Goal: Task Accomplishment & Management: Manage account settings

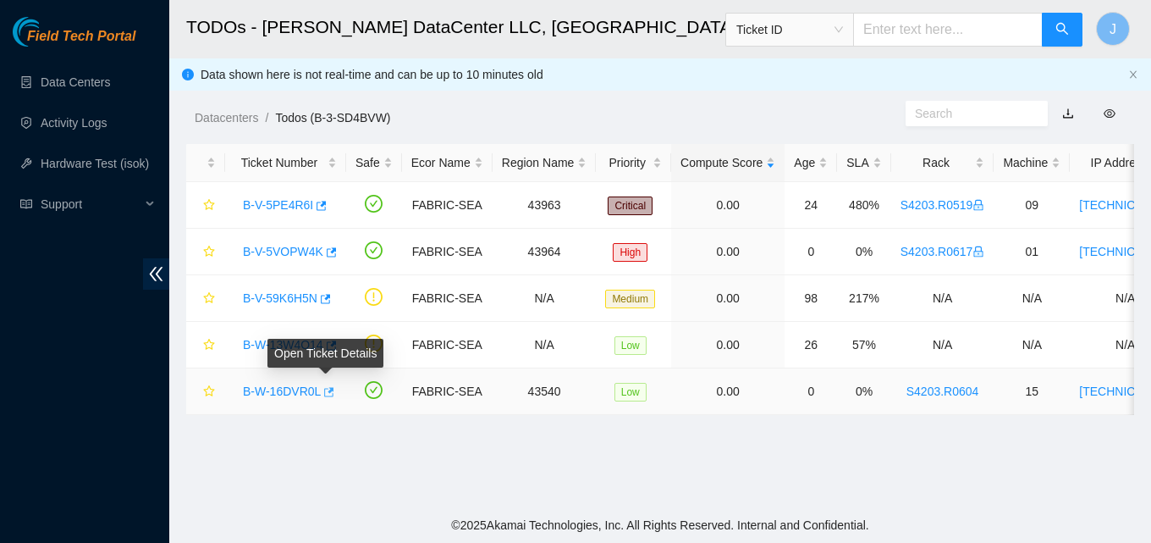
click at [326, 387] on icon "button" at bounding box center [328, 392] width 12 height 12
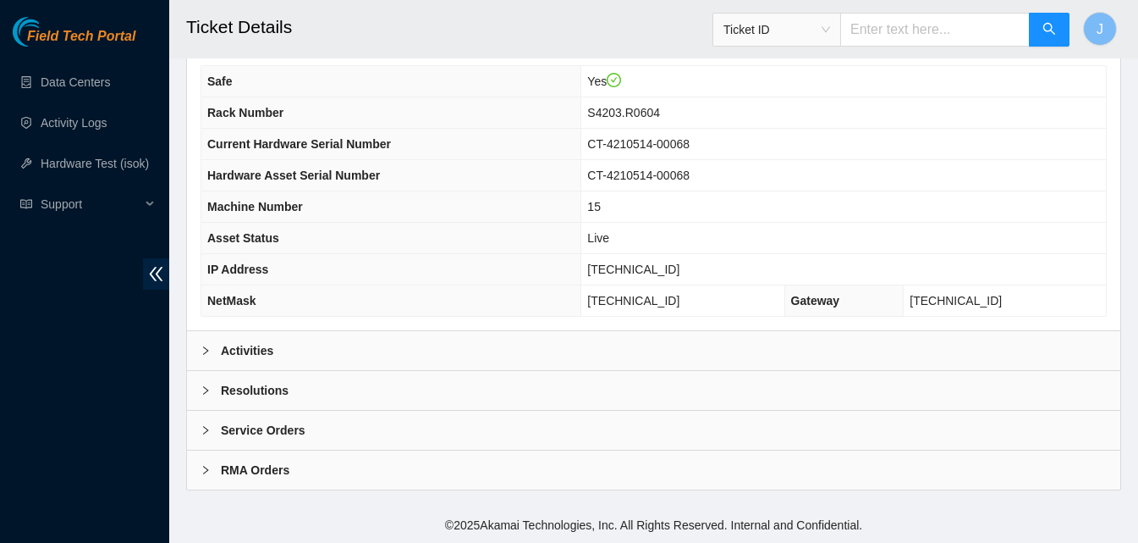
click at [380, 345] on div "Activities" at bounding box center [654, 350] width 934 height 39
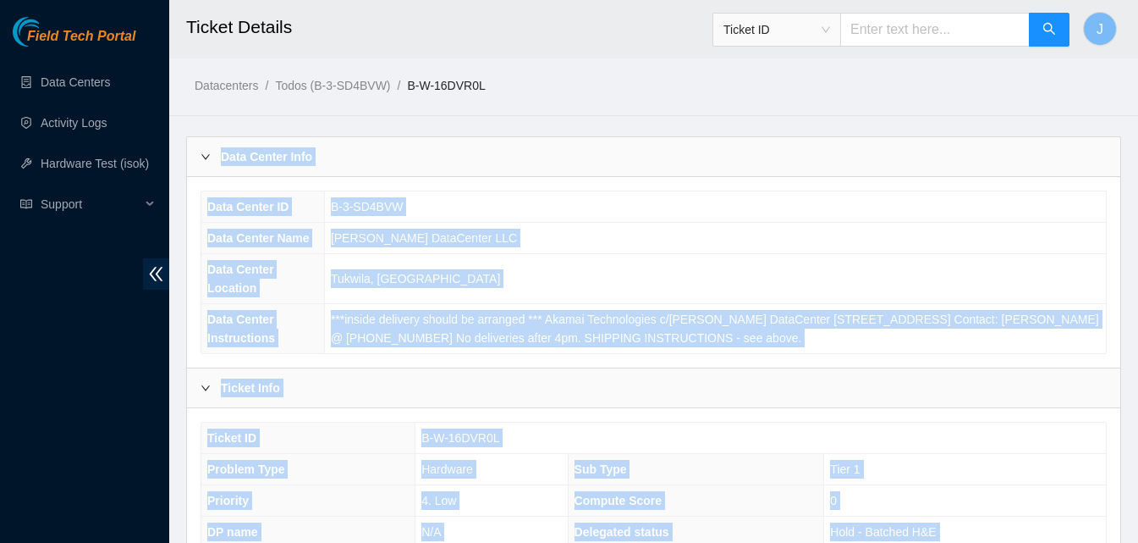
drag, startPoint x: 923, startPoint y: 112, endPoint x: 800, endPoint y: -43, distance: 197.6
click at [800, 0] on html "Field Tech Portal Data Centers Activity Logs Hardware Test (isok) Support Ticke…" at bounding box center [569, 271] width 1138 height 543
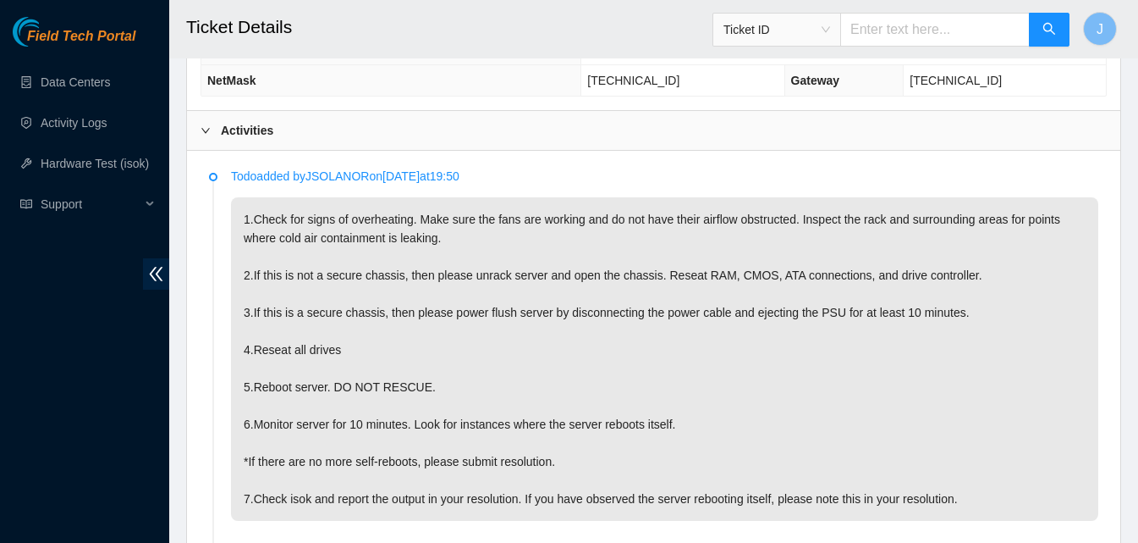
scroll to position [774, 0]
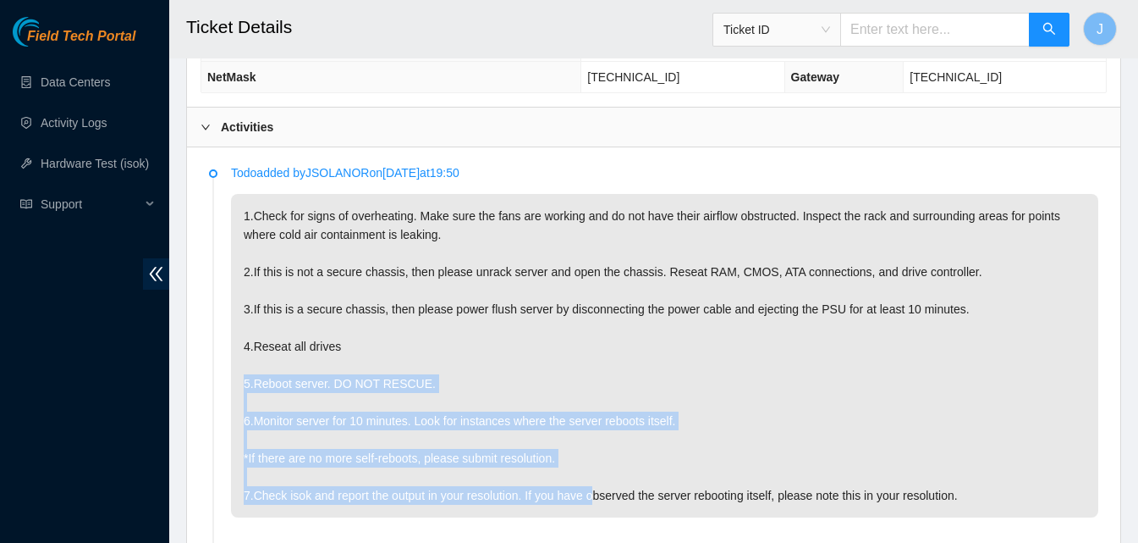
drag, startPoint x: 580, startPoint y: 370, endPoint x: 597, endPoint y: 494, distance: 125.6
click at [597, 494] on p "1.Check for signs of overheating. Make sure the fans are working and do not hav…" at bounding box center [665, 355] width 868 height 323
click at [728, 389] on p "1.Check for signs of overheating. Make sure the fans are working and do not hav…" at bounding box center [665, 355] width 868 height 323
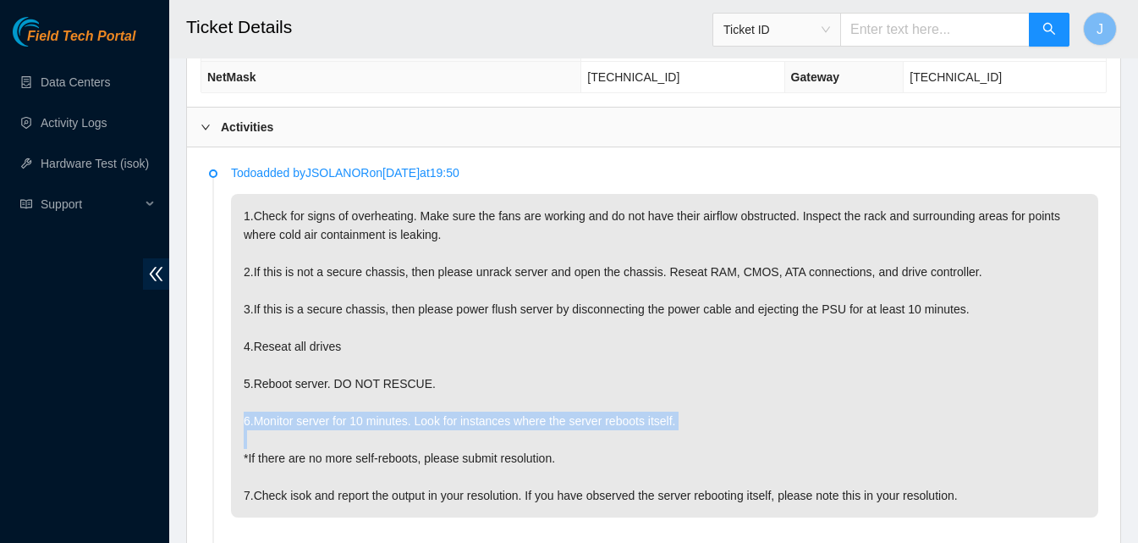
drag, startPoint x: 716, startPoint y: 407, endPoint x: 716, endPoint y: 433, distance: 26.2
click at [716, 433] on p "1.Check for signs of overheating. Make sure the fans are working and do not hav…" at bounding box center [665, 355] width 868 height 323
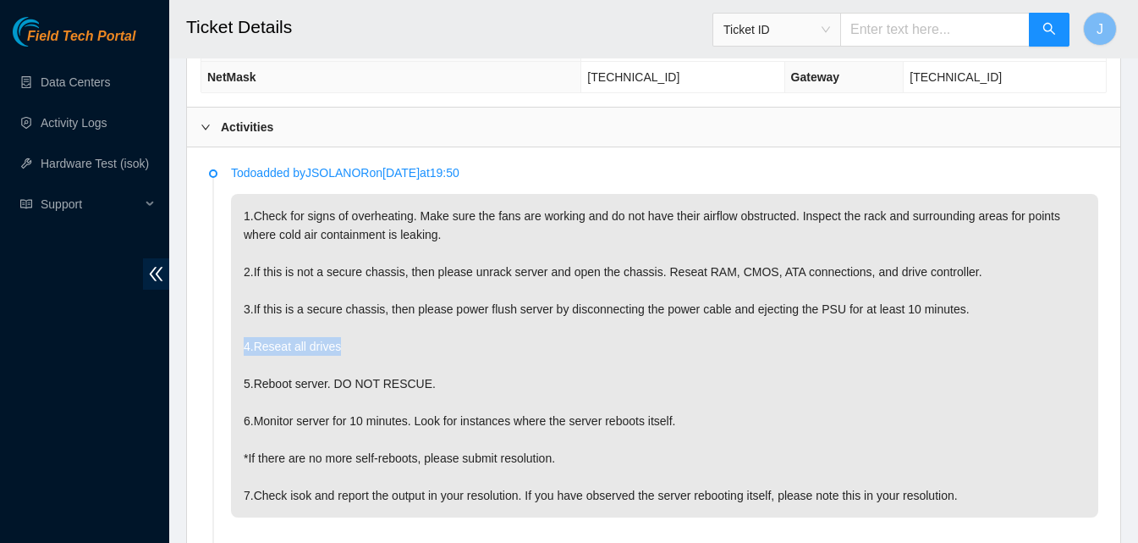
drag, startPoint x: 630, startPoint y: 347, endPoint x: 612, endPoint y: 321, distance: 31.7
click at [612, 321] on p "1.Check for signs of overheating. Make sure the fans are working and do not hav…" at bounding box center [665, 355] width 868 height 323
click at [525, 251] on p "1.Check for signs of overheating. Make sure the fans are working and do not hav…" at bounding box center [665, 355] width 868 height 323
drag, startPoint x: 495, startPoint y: 301, endPoint x: 676, endPoint y: 317, distance: 181.8
click at [676, 317] on p "1.Check for signs of overheating. Make sure the fans are working and do not hav…" at bounding box center [665, 355] width 868 height 323
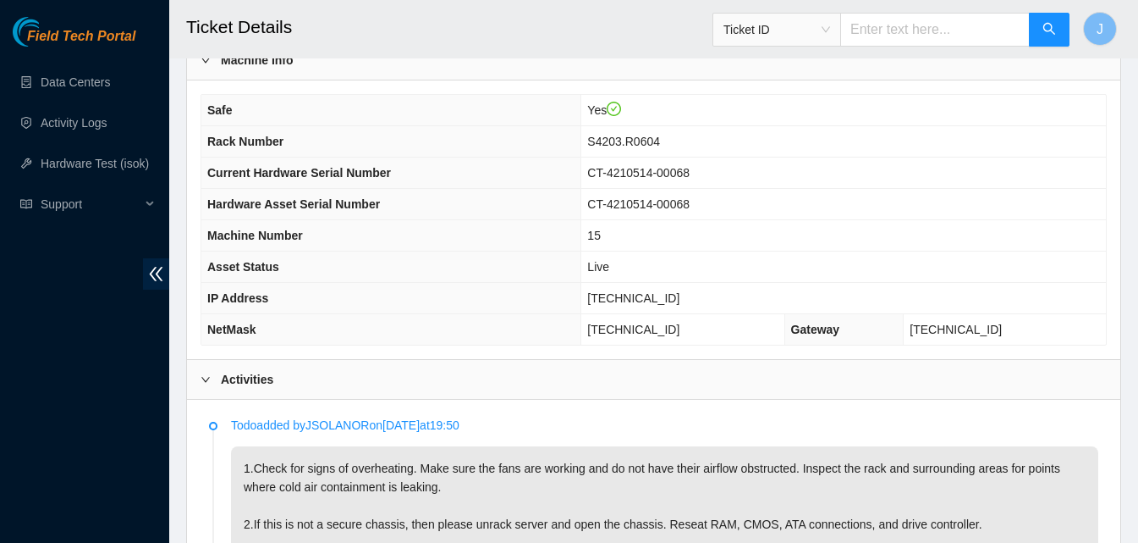
scroll to position [532, 0]
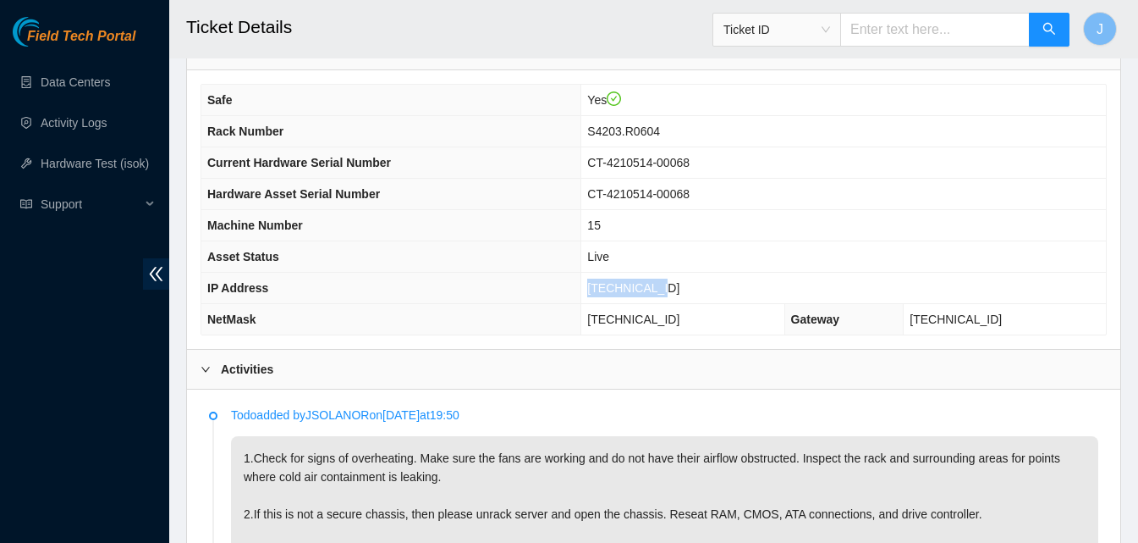
drag, startPoint x: 738, startPoint y: 289, endPoint x: 506, endPoint y: 292, distance: 231.9
click at [506, 292] on tr "IP Address 23.53.121.82" at bounding box center [653, 288] width 905 height 31
copy tr "23.53.121.82"
click at [0, 370] on div "Field Tech Portal Data Centers Activity Logs Hardware Test (isok) Support" at bounding box center [84, 280] width 169 height 526
drag, startPoint x: 725, startPoint y: 281, endPoint x: 602, endPoint y: 276, distance: 122.8
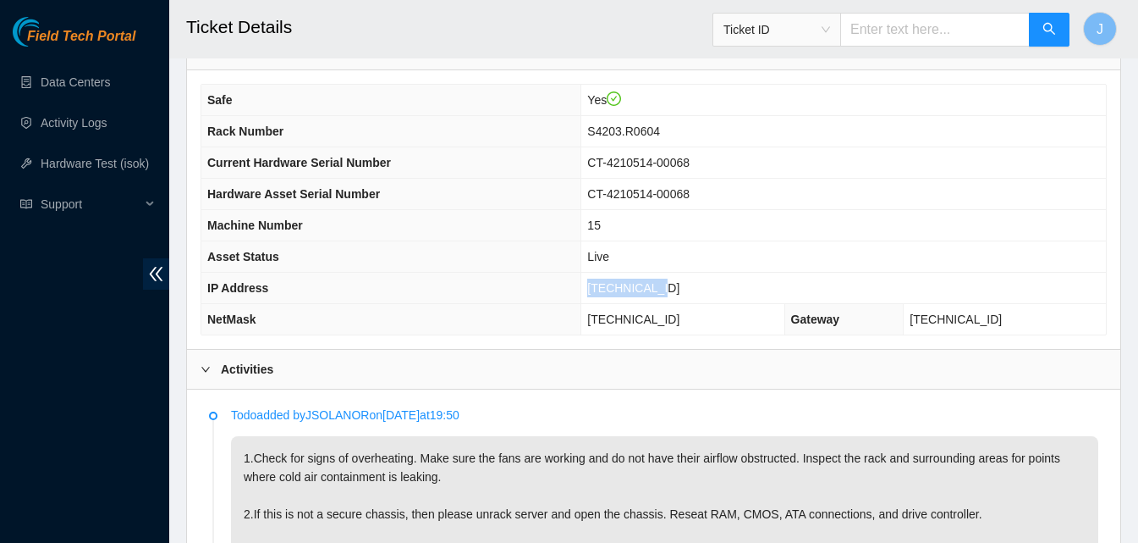
click at [602, 276] on tr "IP Address 23.53.121.82" at bounding box center [653, 288] width 905 height 31
copy tr "23.53.121.82"
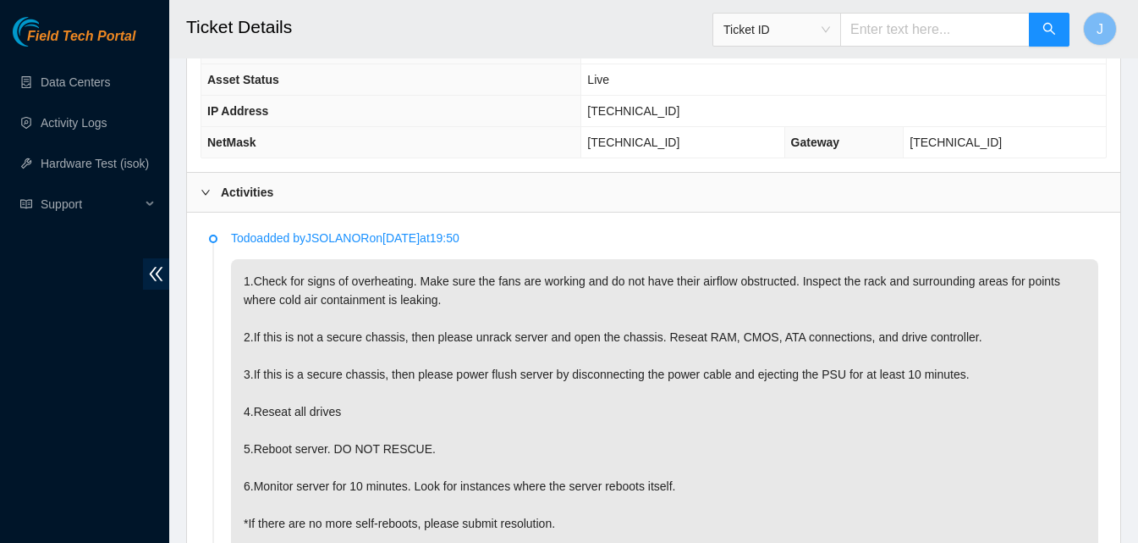
click at [797, 188] on div "Activities" at bounding box center [654, 192] width 934 height 39
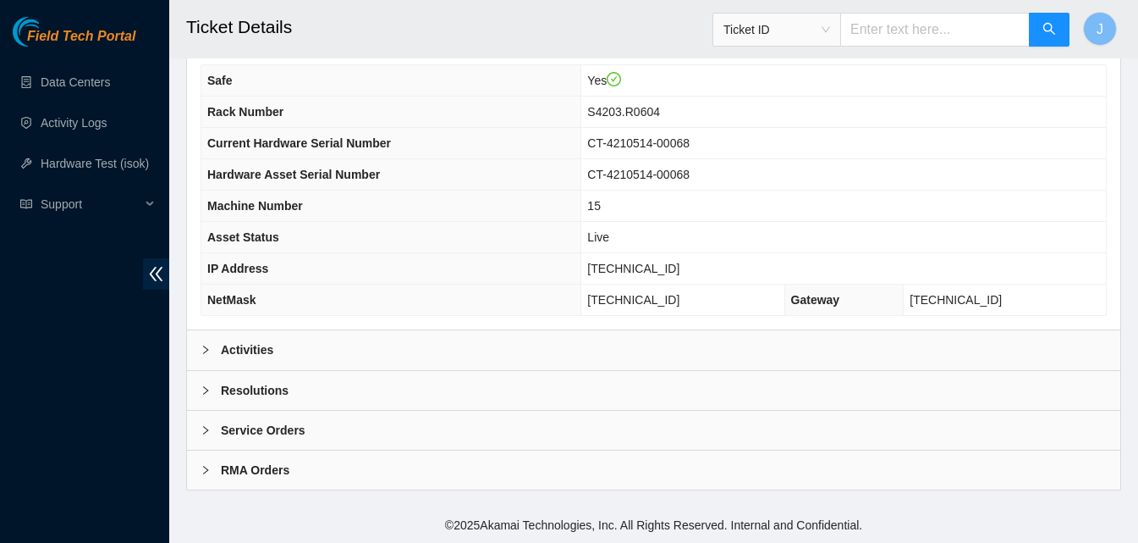
scroll to position [550, 0]
click at [570, 383] on div "Resolutions" at bounding box center [654, 390] width 934 height 39
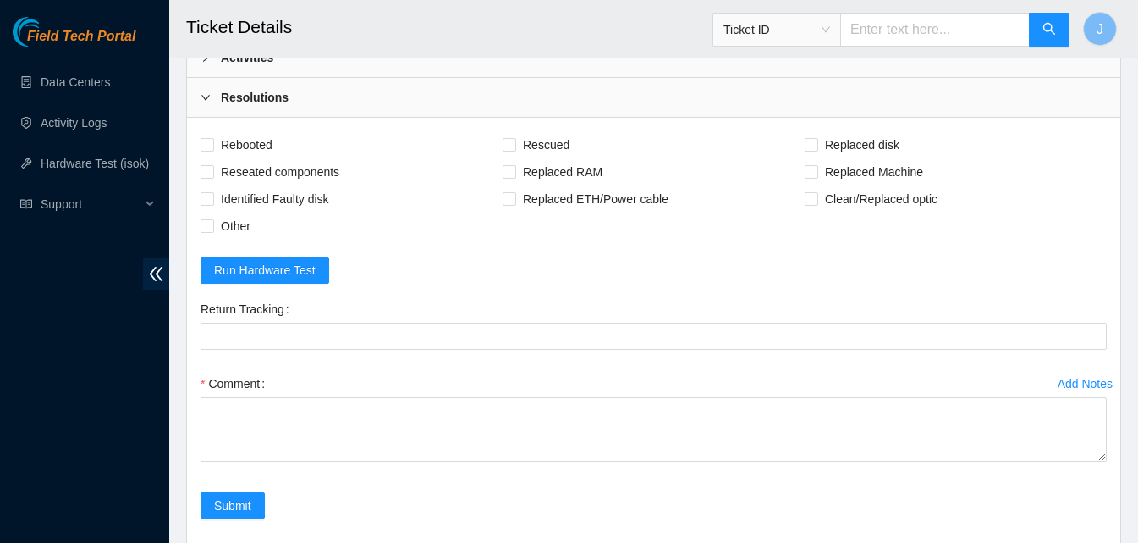
scroll to position [986, 0]
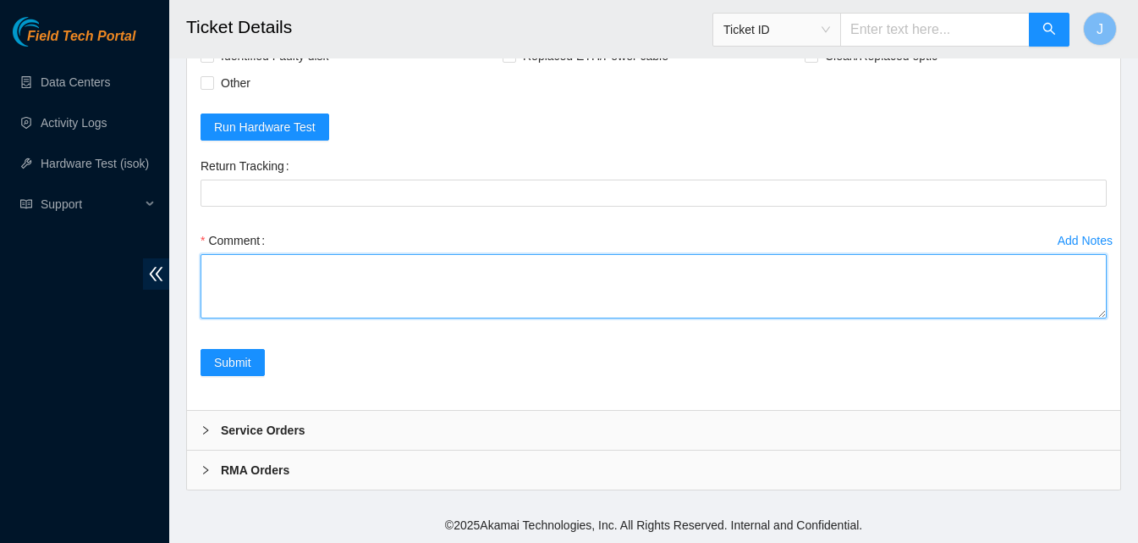
click at [727, 311] on textarea "Comment" at bounding box center [654, 286] width 907 height 64
type textarea "rebooted and reseated drives server kept rebooting on it's own. needed rescue c…"
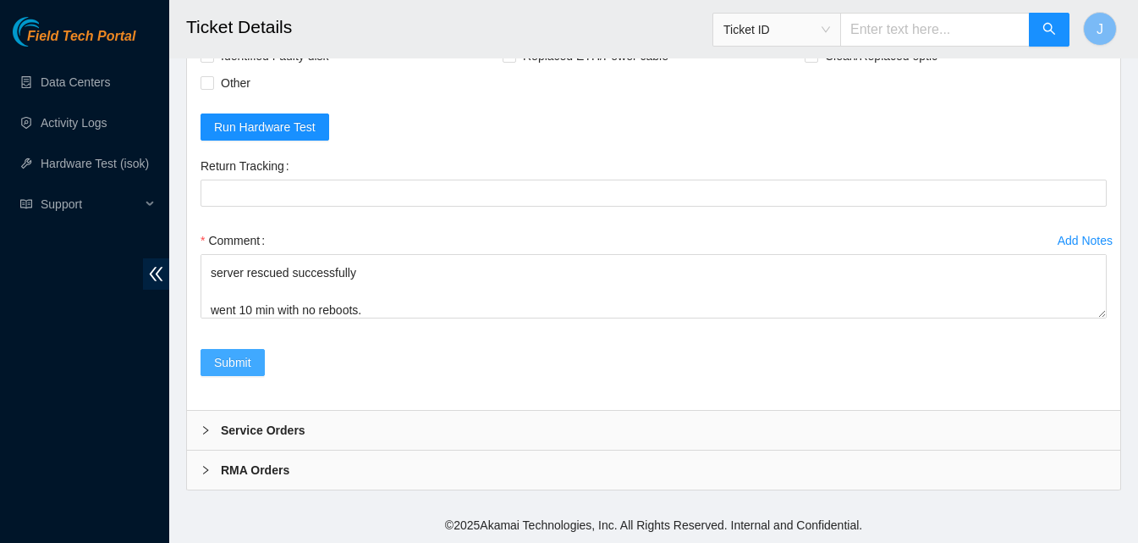
click at [244, 358] on span "Submit" at bounding box center [232, 362] width 37 height 19
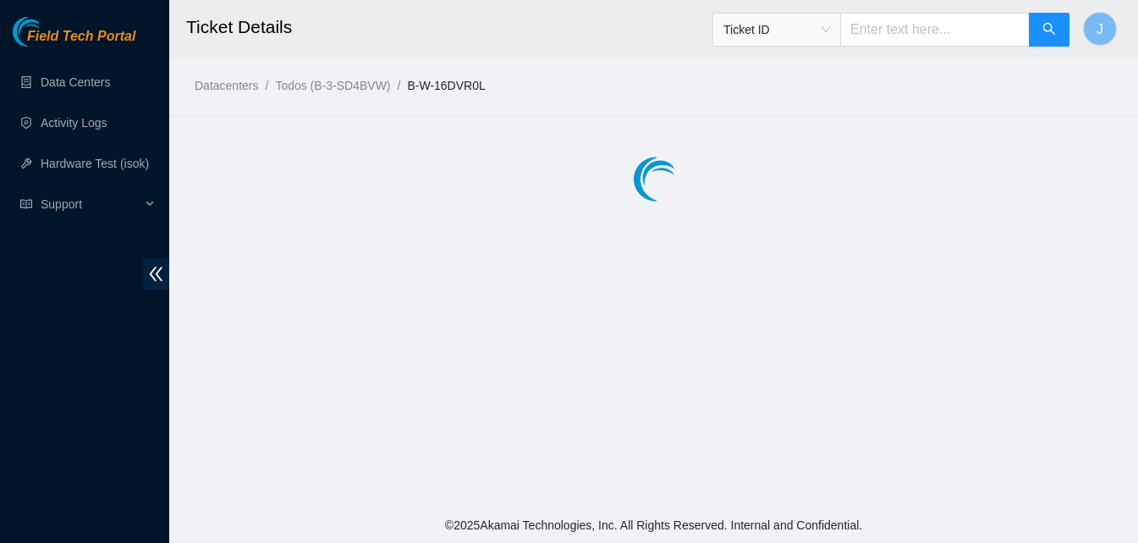
scroll to position [0, 0]
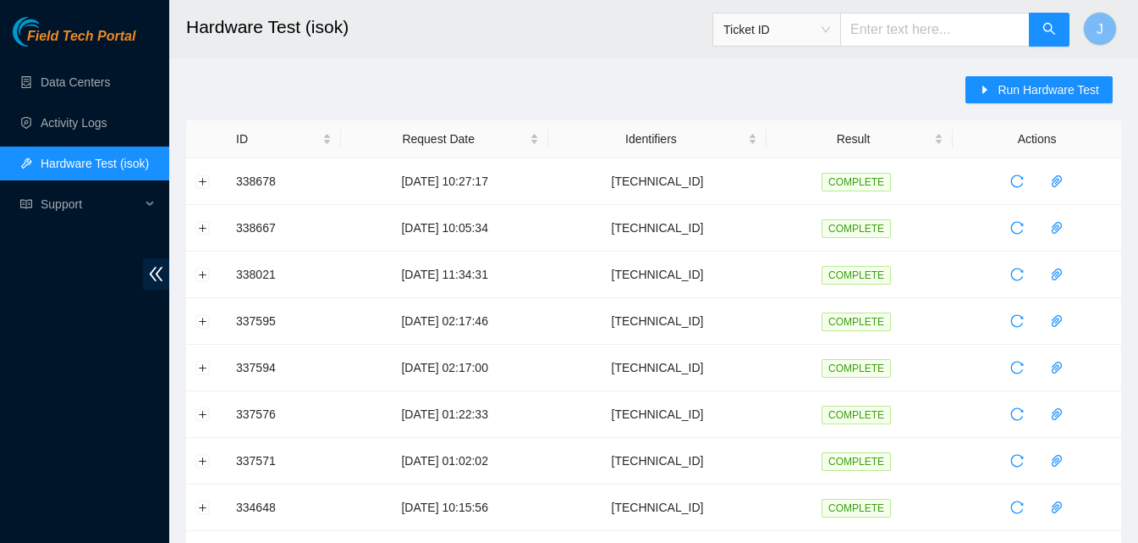
click at [1050, 95] on span "Run Hardware Test" at bounding box center [1049, 89] width 102 height 19
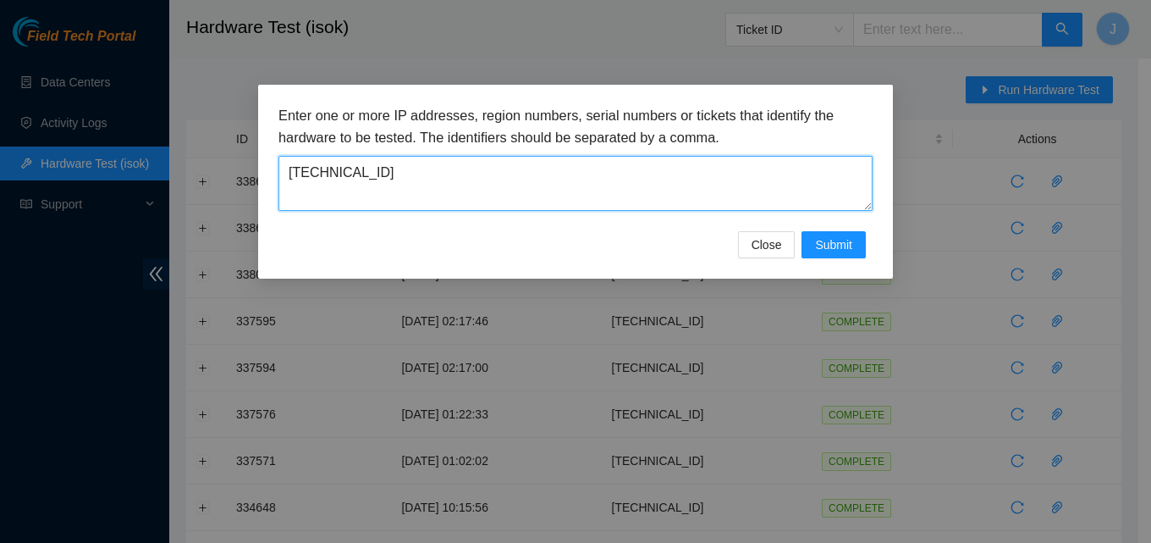
drag, startPoint x: 624, startPoint y: 190, endPoint x: 229, endPoint y: 119, distance: 401.5
click at [229, 119] on div "Enter one or more IP addresses, region numbers, serial numbers or tickets that …" at bounding box center [575, 271] width 1151 height 543
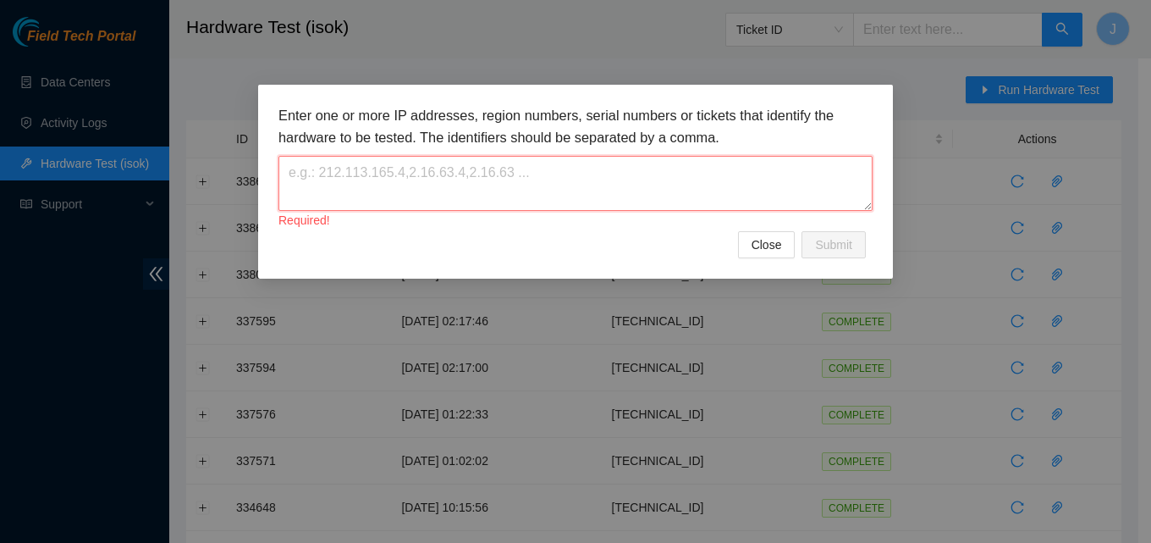
paste textarea "23.53.121.82"
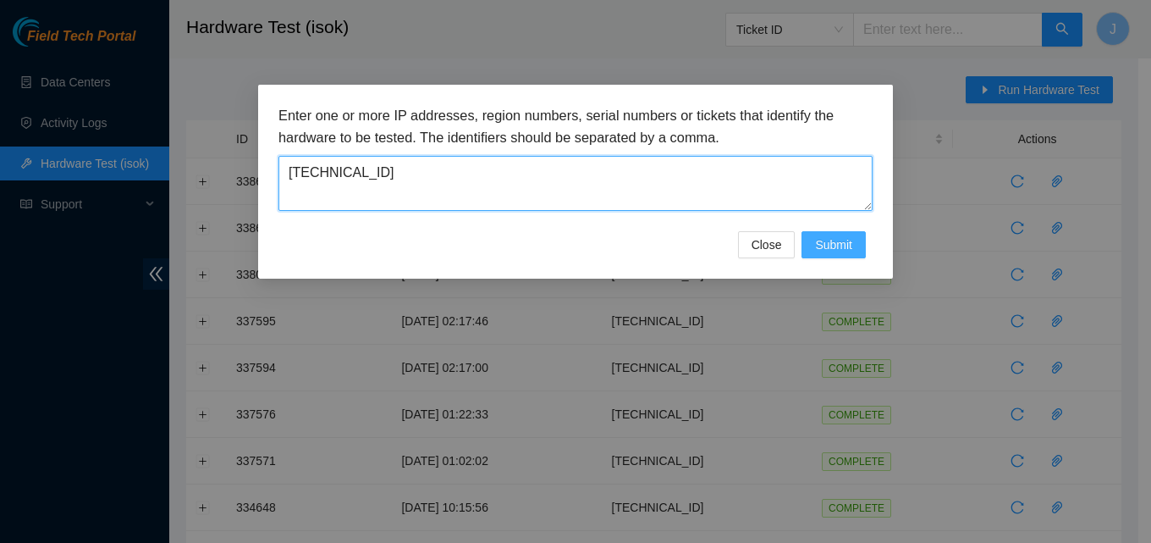
type textarea "23.53.121.82"
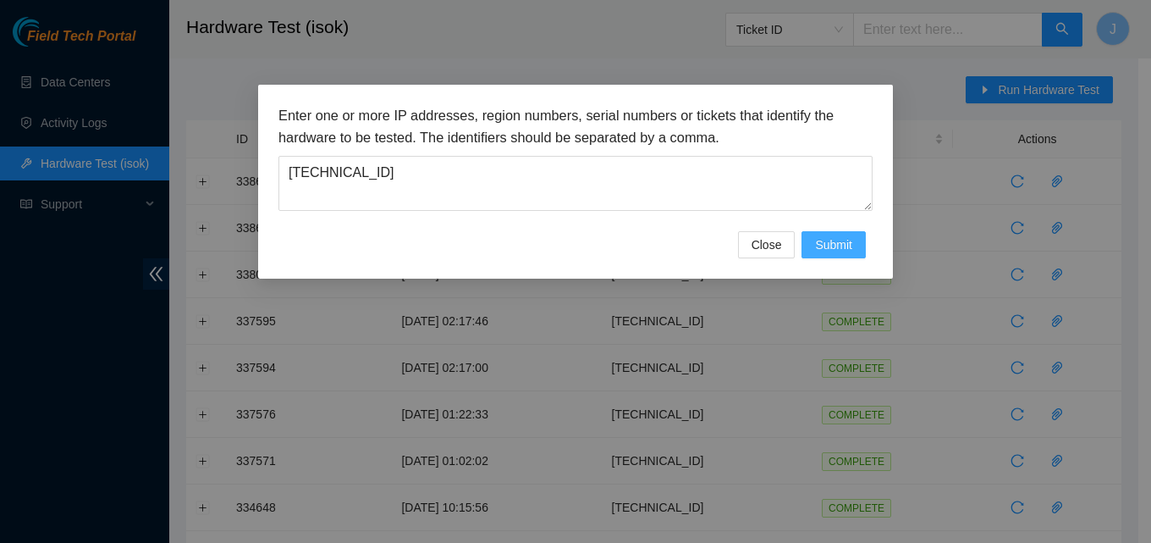
click at [816, 248] on span "Submit" at bounding box center [833, 244] width 37 height 19
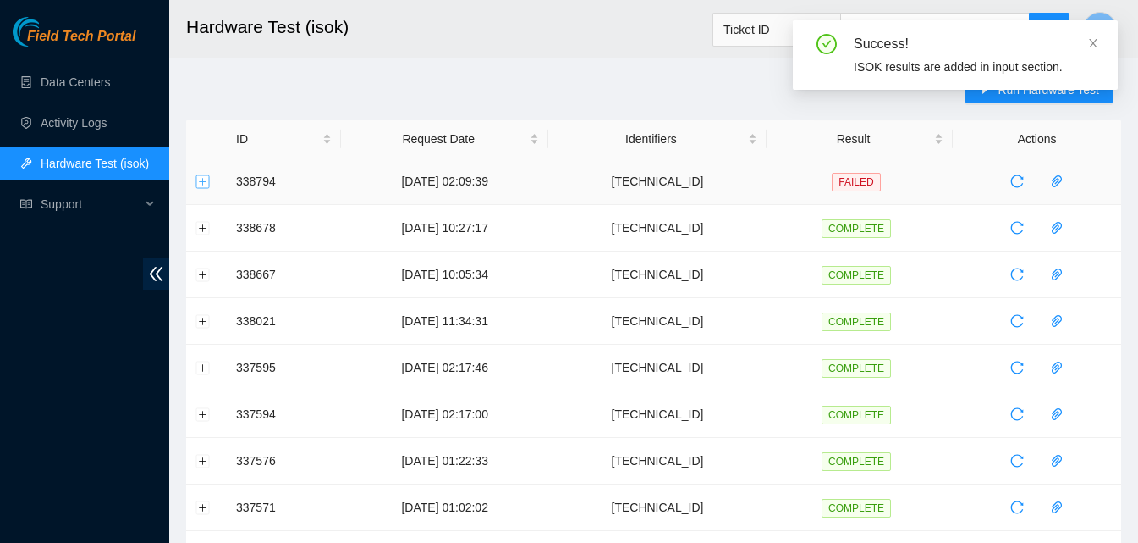
click at [202, 180] on button "Expand row" at bounding box center [203, 181] width 14 height 14
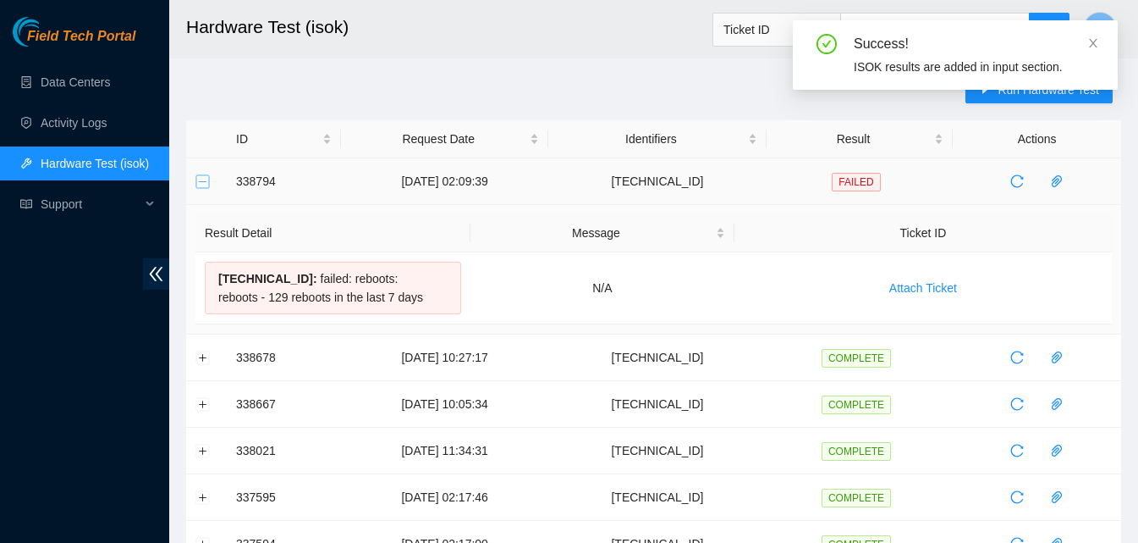
click at [202, 180] on button "Collapse row" at bounding box center [203, 181] width 14 height 14
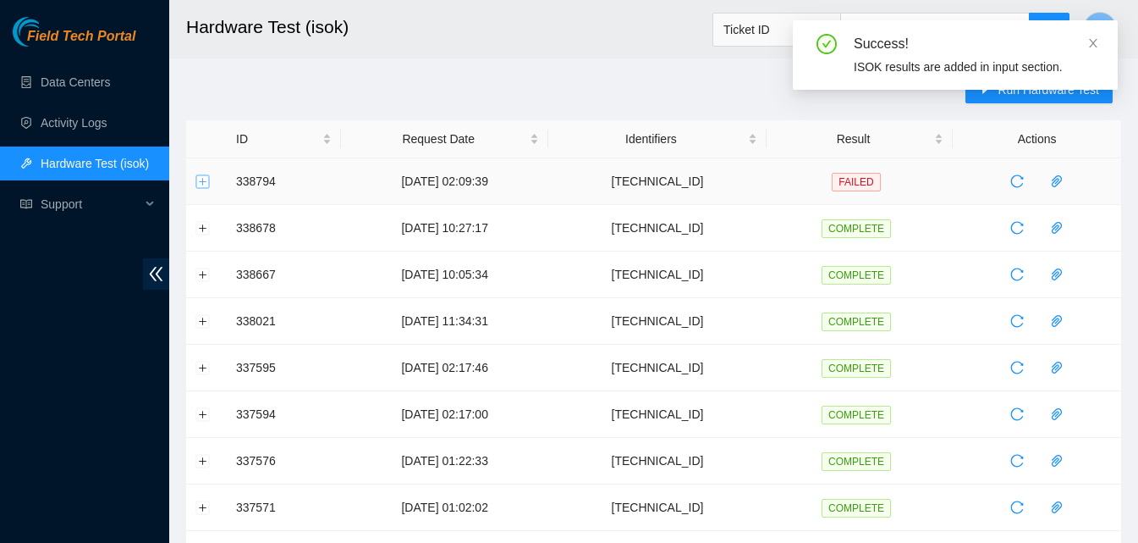
click at [202, 180] on button "Expand row" at bounding box center [203, 181] width 14 height 14
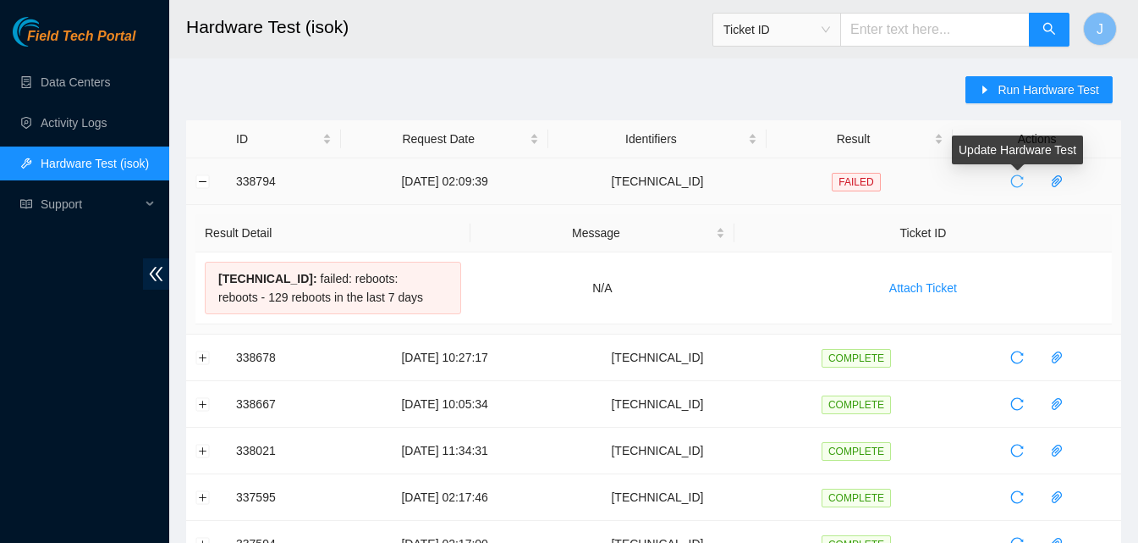
click at [1011, 181] on icon "reload" at bounding box center [1017, 181] width 13 height 13
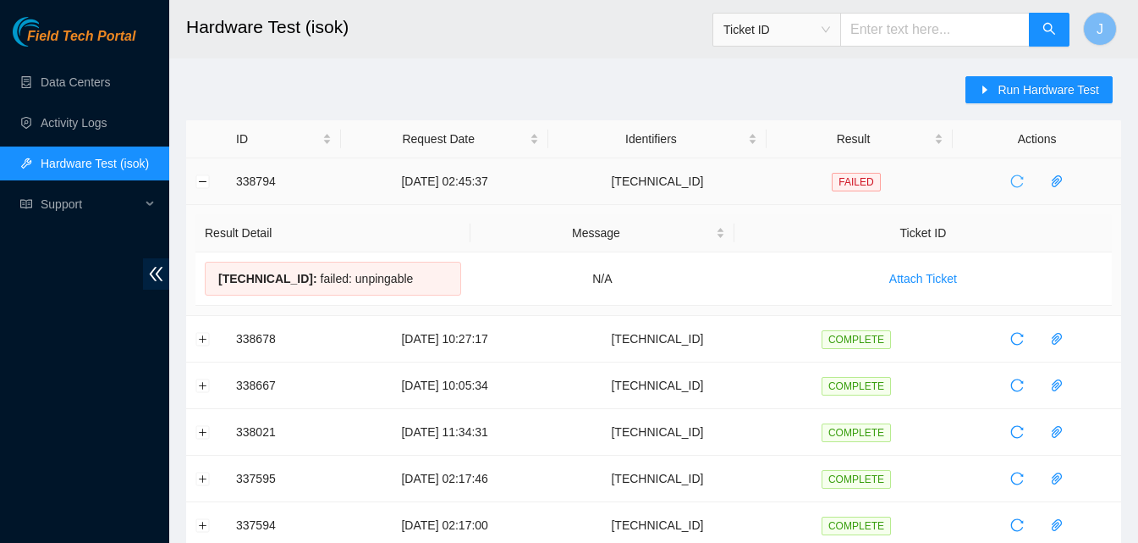
click at [1012, 188] on button "button" at bounding box center [1017, 181] width 27 height 27
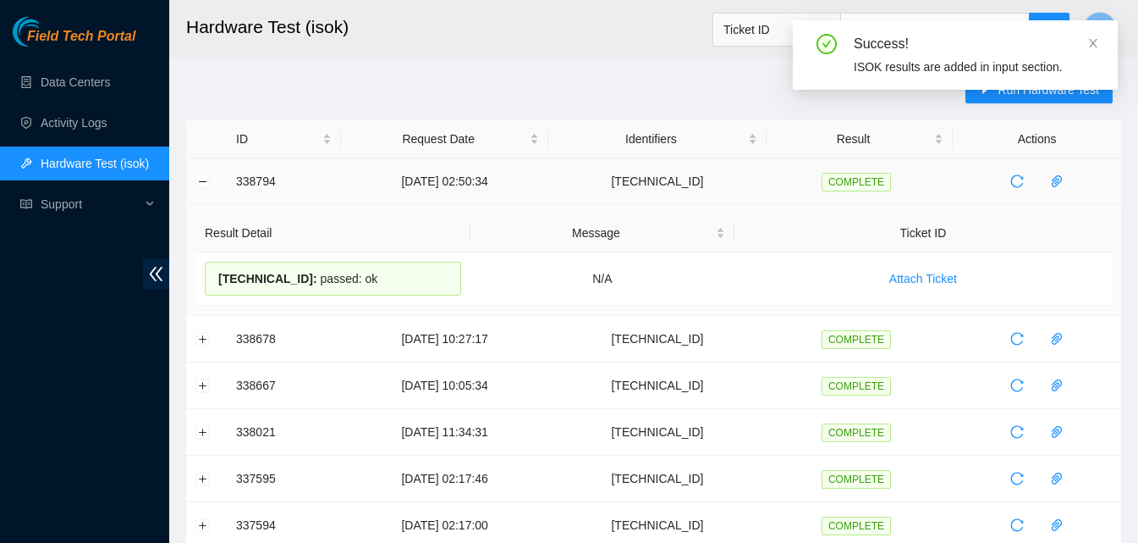
click at [781, 201] on td "COMPLETE" at bounding box center [860, 181] width 186 height 47
click at [208, 185] on button "Collapse row" at bounding box center [203, 181] width 14 height 14
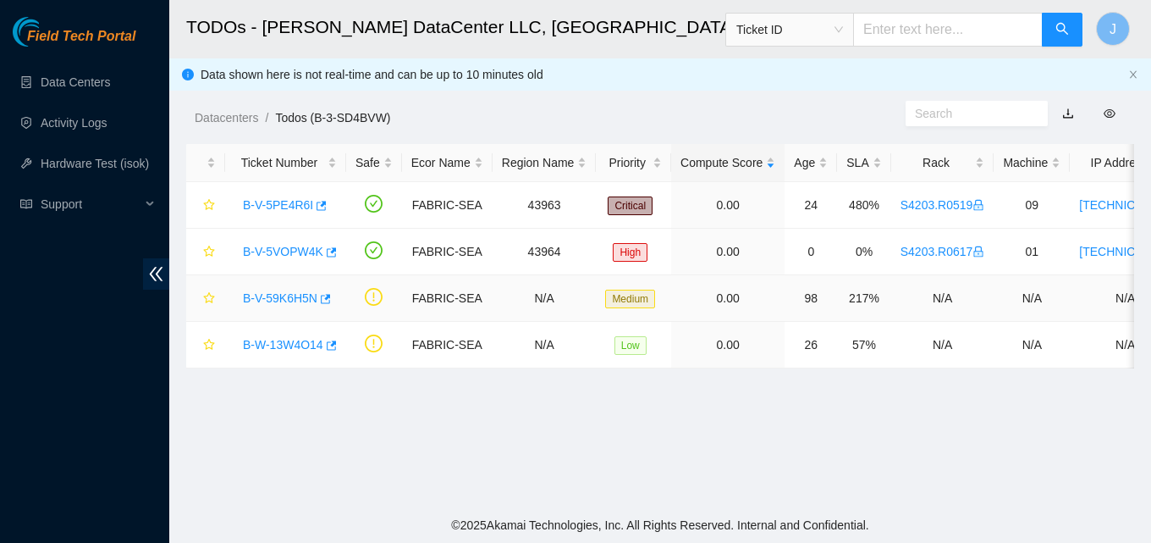
click at [190, 319] on td at bounding box center [205, 298] width 39 height 47
